Goal: Entertainment & Leisure: Consume media (video, audio)

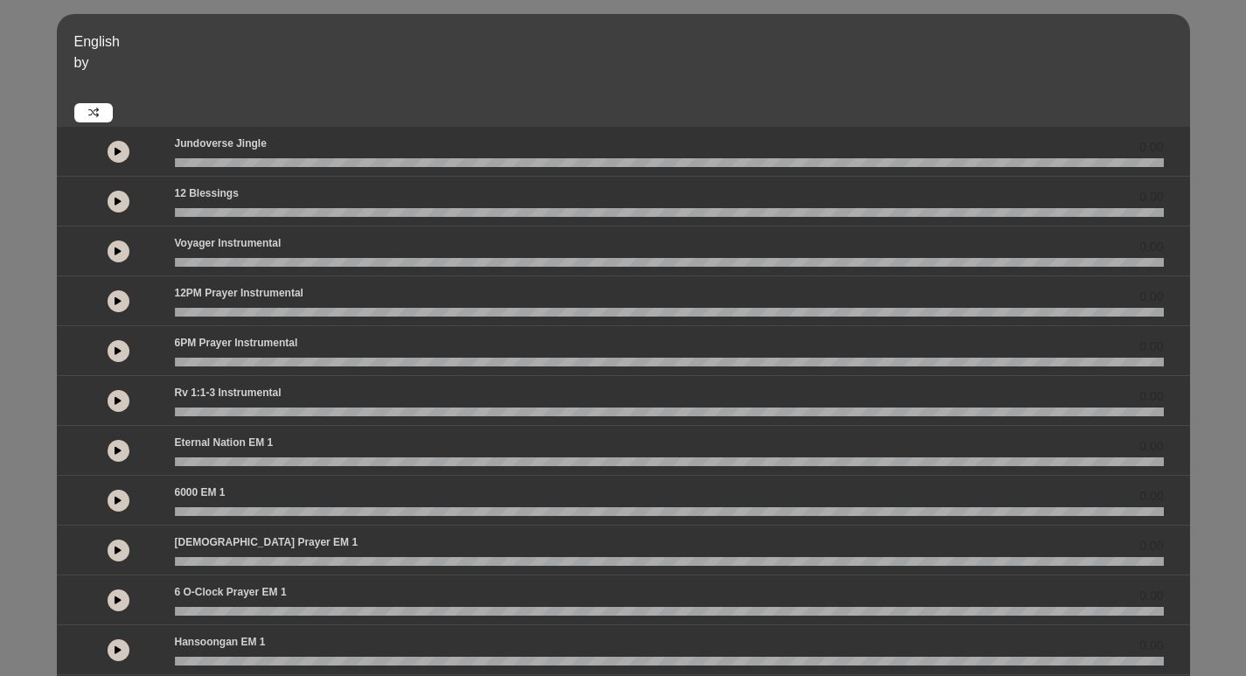
click at [119, 150] on icon at bounding box center [118, 151] width 7 height 9
click at [119, 150] on icon at bounding box center [117, 151] width 5 height 9
click at [115, 158] on button at bounding box center [119, 152] width 22 height 22
drag, startPoint x: 290, startPoint y: 161, endPoint x: 194, endPoint y: 156, distance: 96.3
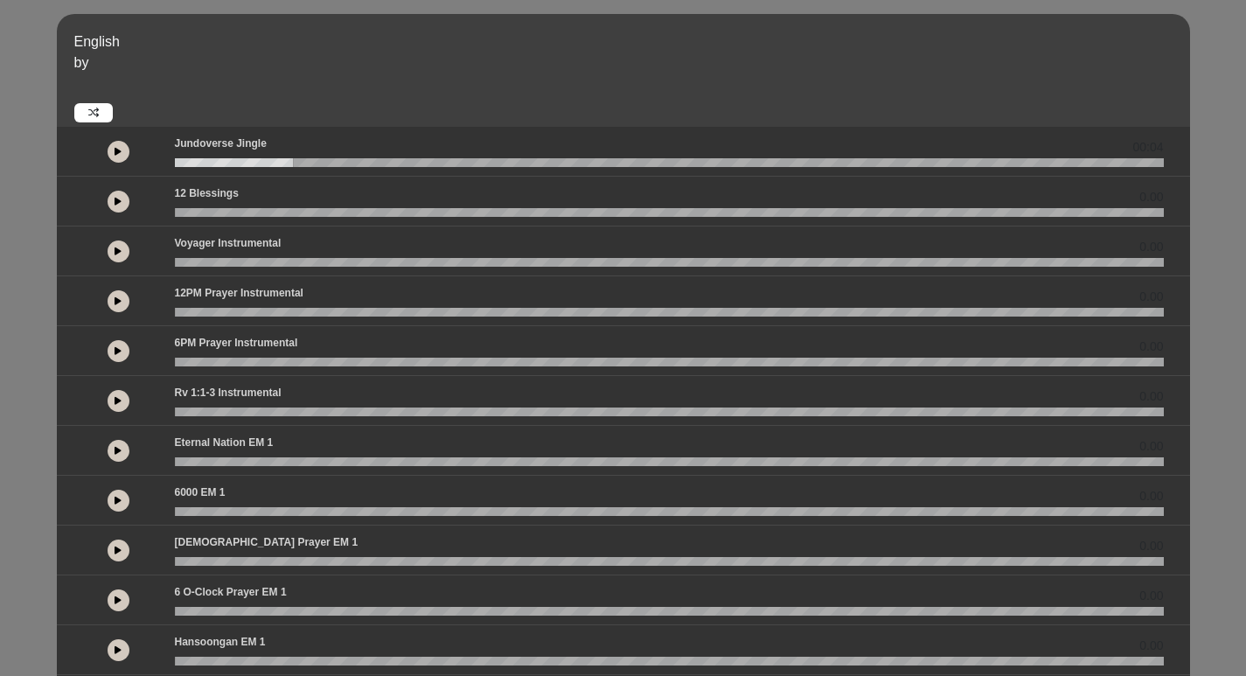
click at [198, 156] on div "Jundoverse Jingle 00:04" at bounding box center [669, 150] width 1010 height 31
click at [115, 156] on button at bounding box center [119, 152] width 22 height 22
click at [121, 155] on button at bounding box center [119, 152] width 22 height 22
click at [114, 151] on button at bounding box center [119, 152] width 22 height 22
